Goal: Task Accomplishment & Management: Use online tool/utility

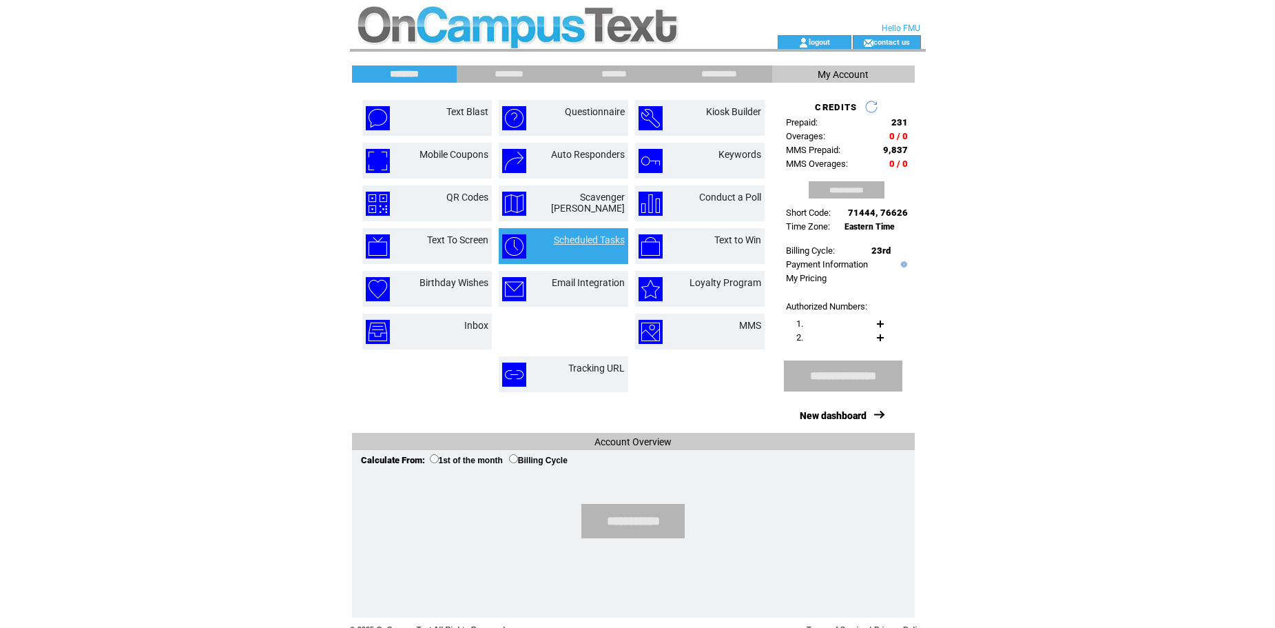
click at [578, 242] on link "Scheduled Tasks" at bounding box center [589, 239] width 71 height 11
